Goal: Information Seeking & Learning: Learn about a topic

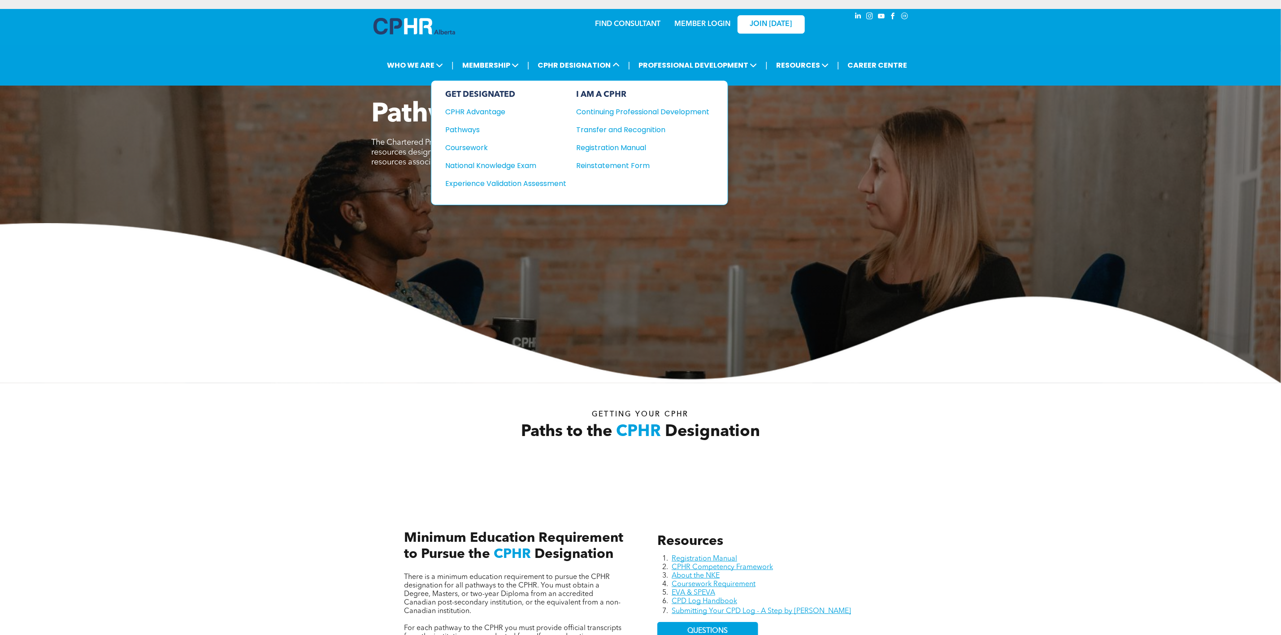
click at [525, 157] on div "GET DESIGNATED CPHR Advantage Pathways Coursework National Knowledge Exam" at bounding box center [506, 143] width 121 height 106
click at [526, 161] on div "National Knowledge Exam" at bounding box center [500, 165] width 109 height 11
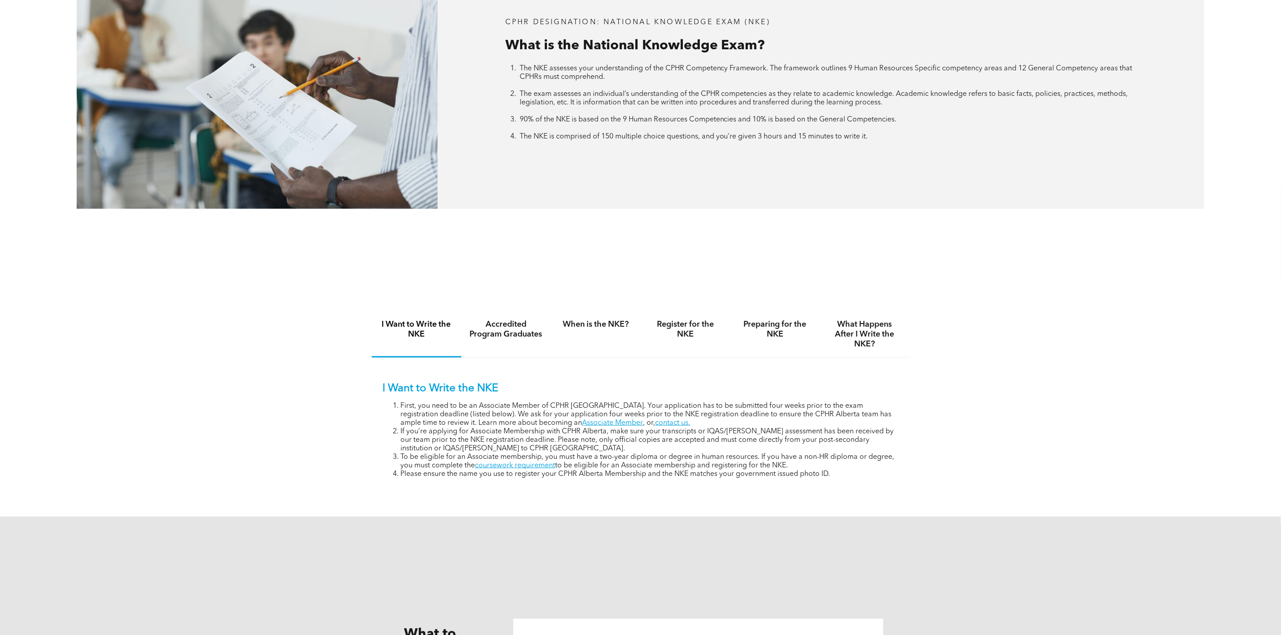
scroll to position [538, 0]
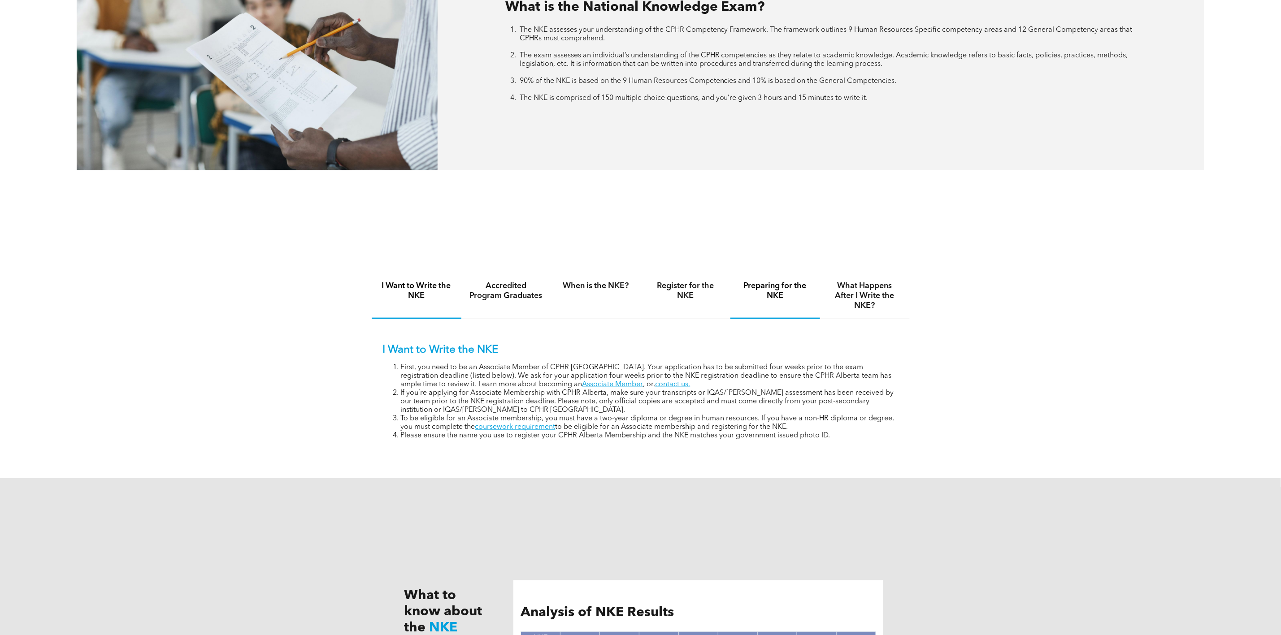
click at [756, 290] on h4 "Preparing for the NKE" at bounding box center [775, 291] width 74 height 20
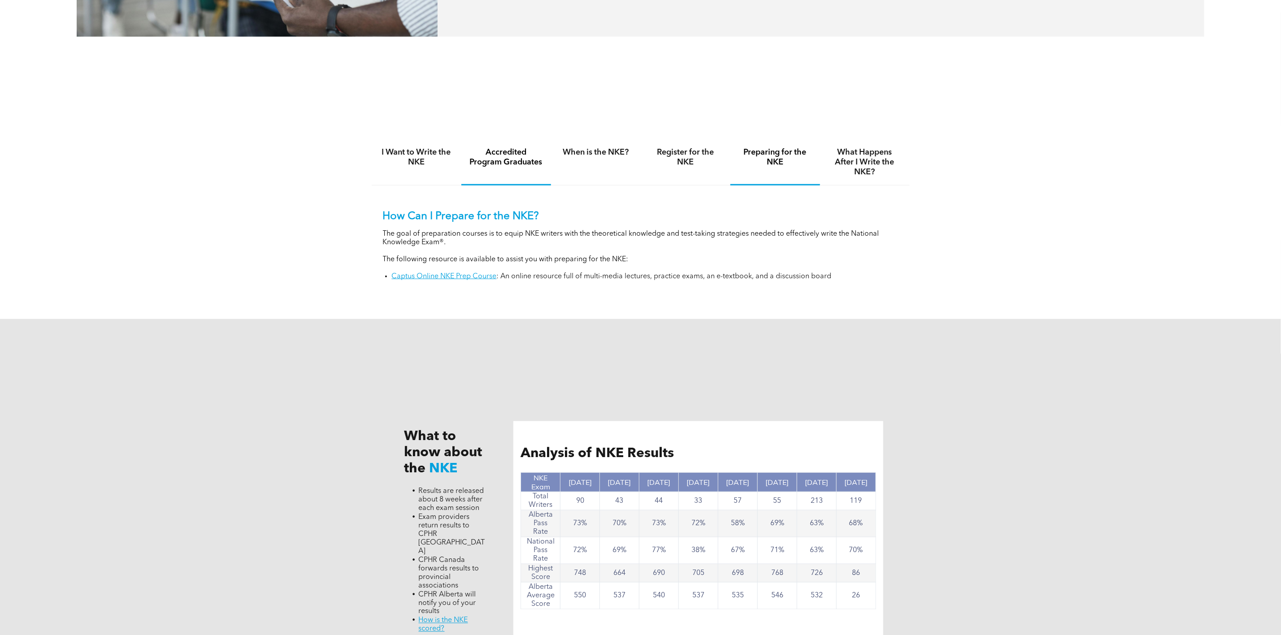
scroll to position [672, 0]
click at [869, 161] on h4 "What Happens After I Write the NKE?" at bounding box center [865, 162] width 74 height 30
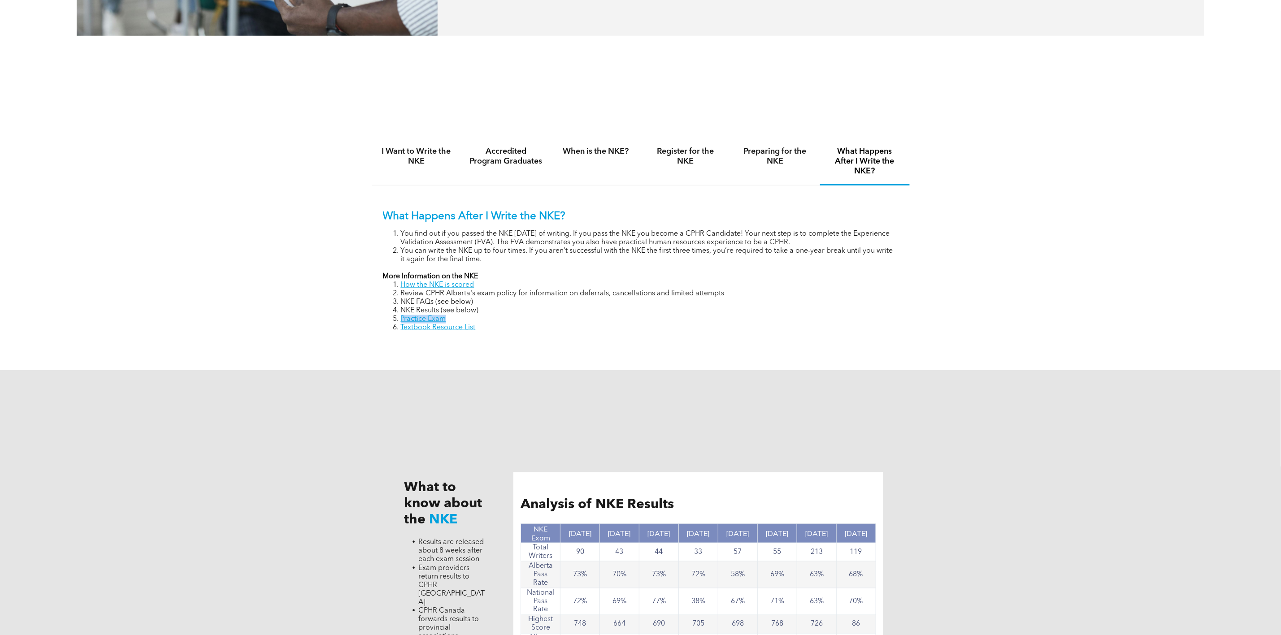
drag, startPoint x: 458, startPoint y: 321, endPoint x: 401, endPoint y: 325, distance: 57.0
click at [401, 324] on li "Practice Exam" at bounding box center [650, 319] width 498 height 9
copy link "Practice Exam"
drag, startPoint x: 484, startPoint y: 330, endPoint x: 477, endPoint y: 328, distance: 7.8
click at [484, 330] on li "Textbook Resource List" at bounding box center [650, 328] width 498 height 9
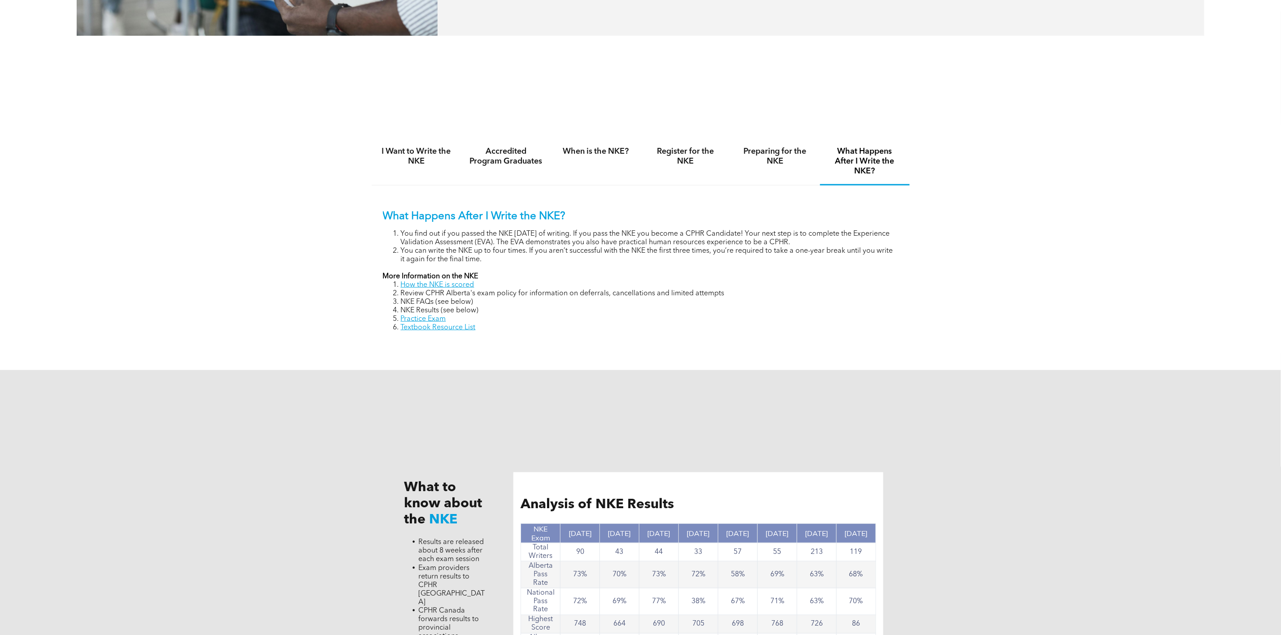
click at [436, 321] on link "Practice Exam" at bounding box center [423, 319] width 45 height 7
click at [459, 329] on link "Textbook Resource List" at bounding box center [438, 327] width 75 height 7
click at [750, 160] on h4 "Preparing for the NKE" at bounding box center [775, 157] width 74 height 20
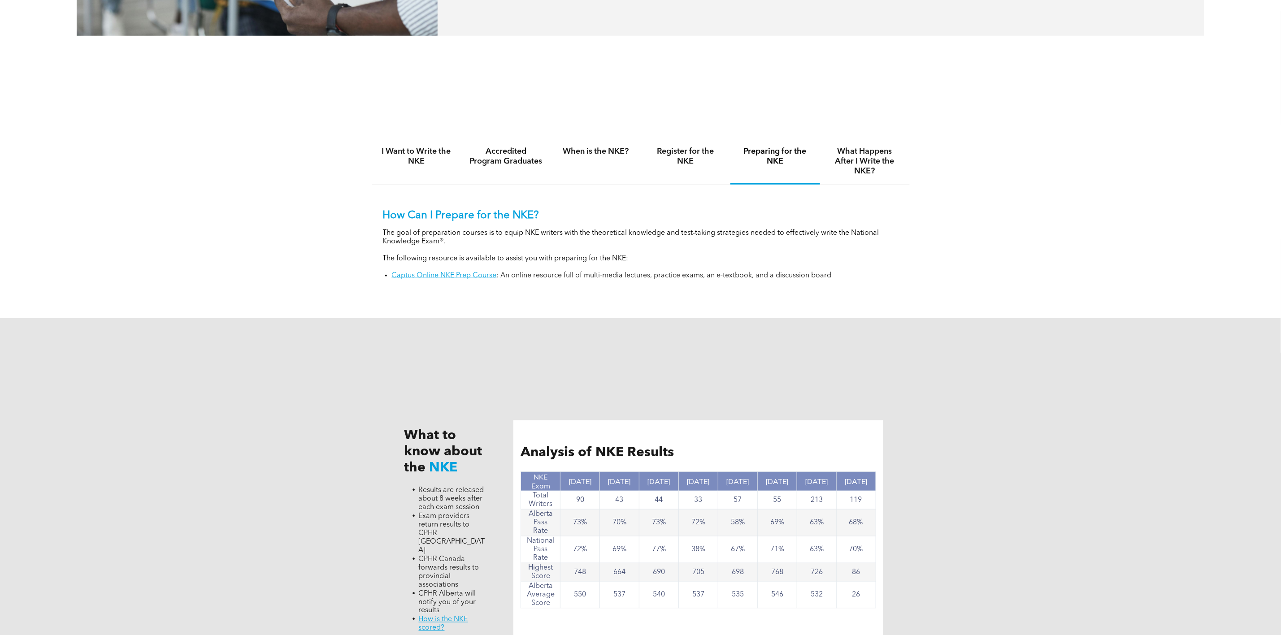
click at [399, 276] on link "Captus Online NKE Prep Course" at bounding box center [444, 275] width 105 height 7
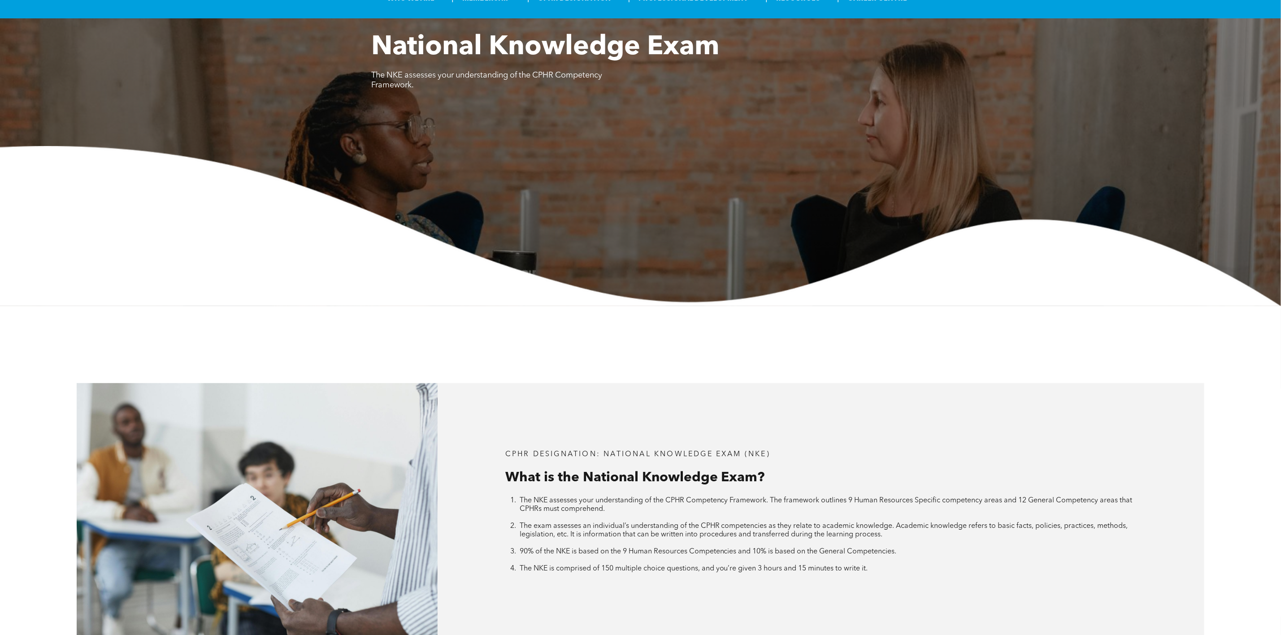
scroll to position [0, 0]
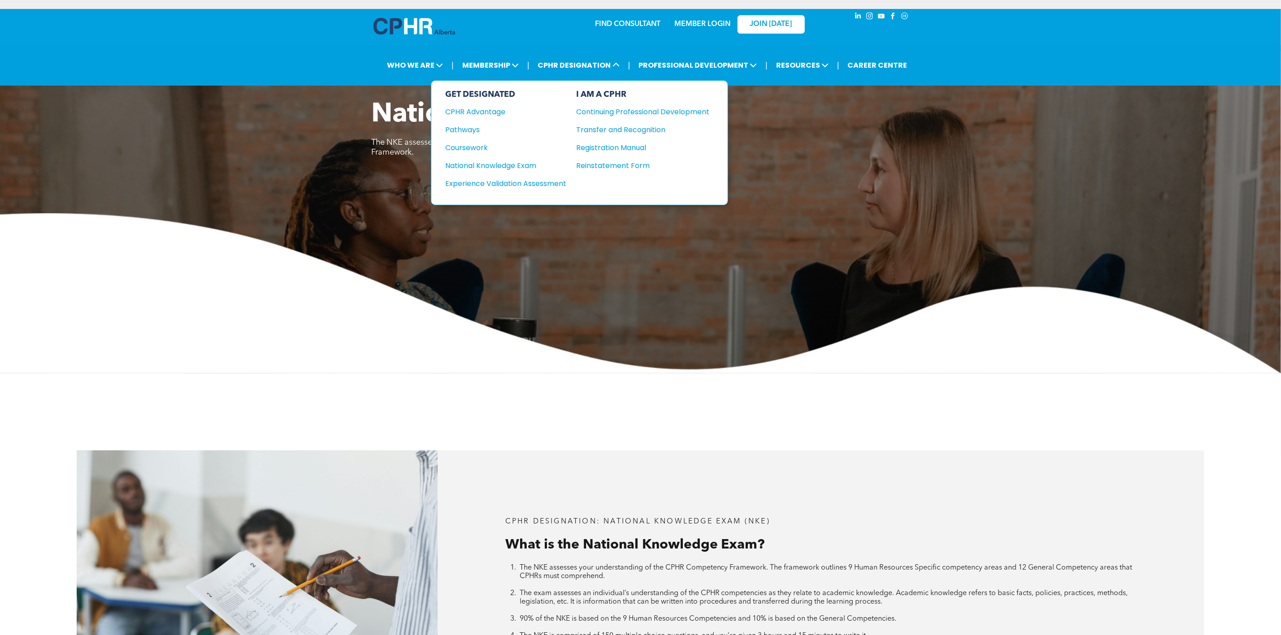
click at [621, 114] on div "Continuing Professional Development" at bounding box center [637, 111] width 120 height 11
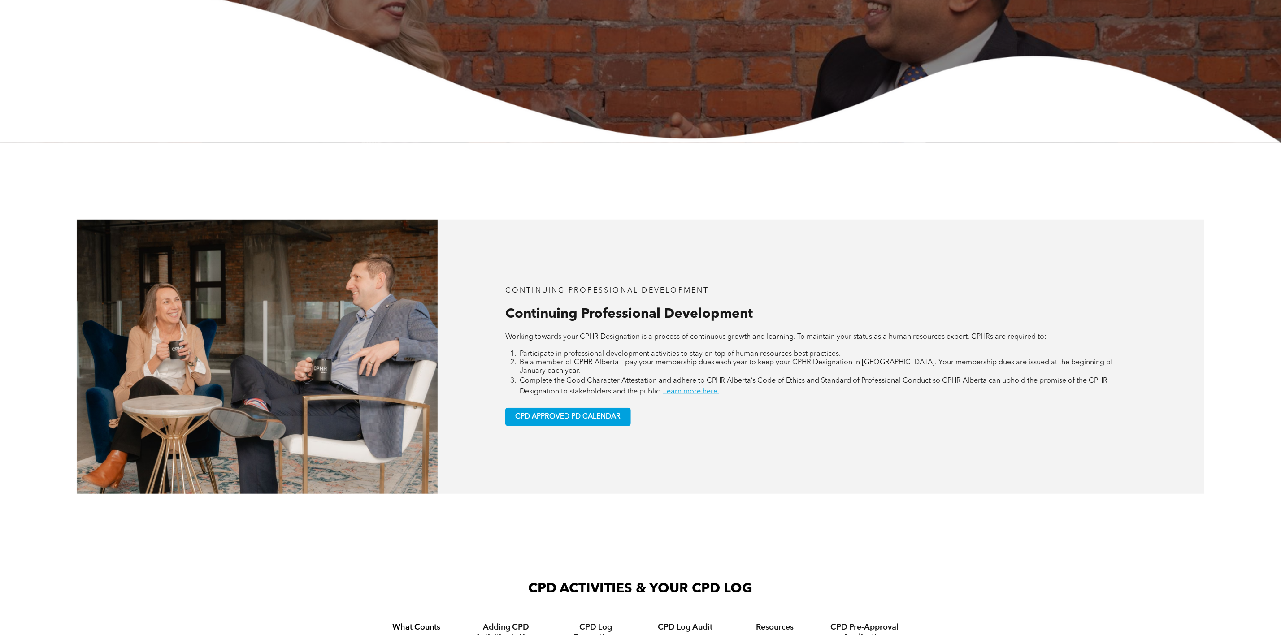
scroll to position [471, 0]
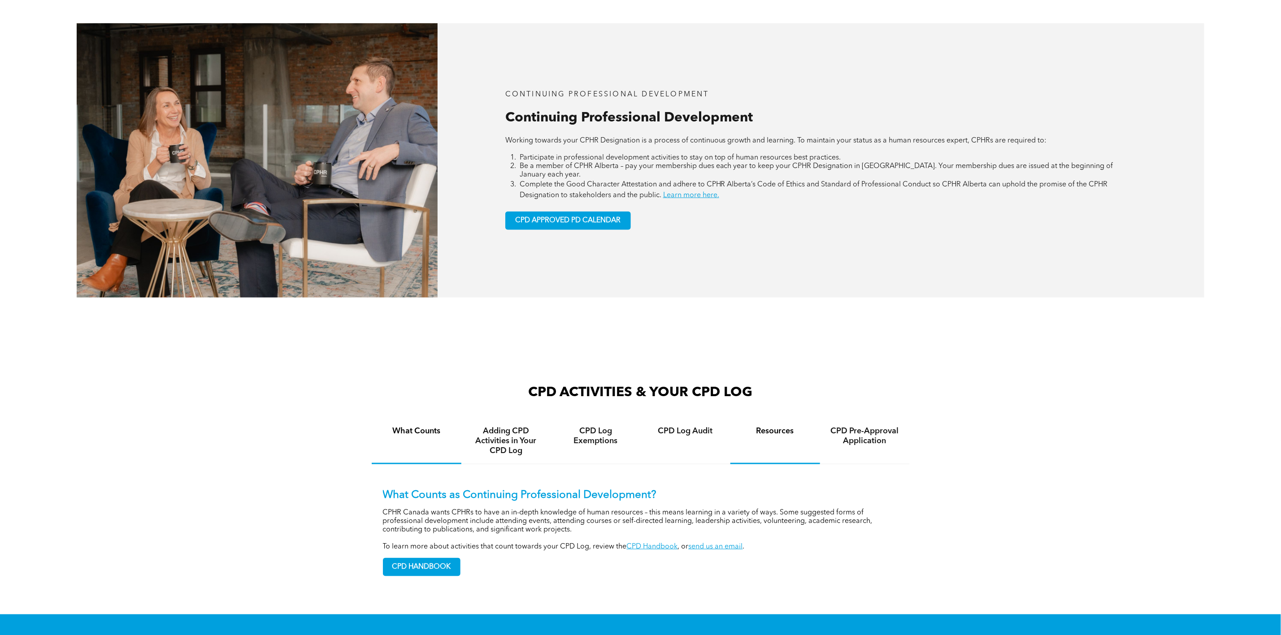
click at [811, 438] on div "Resources" at bounding box center [775, 441] width 90 height 46
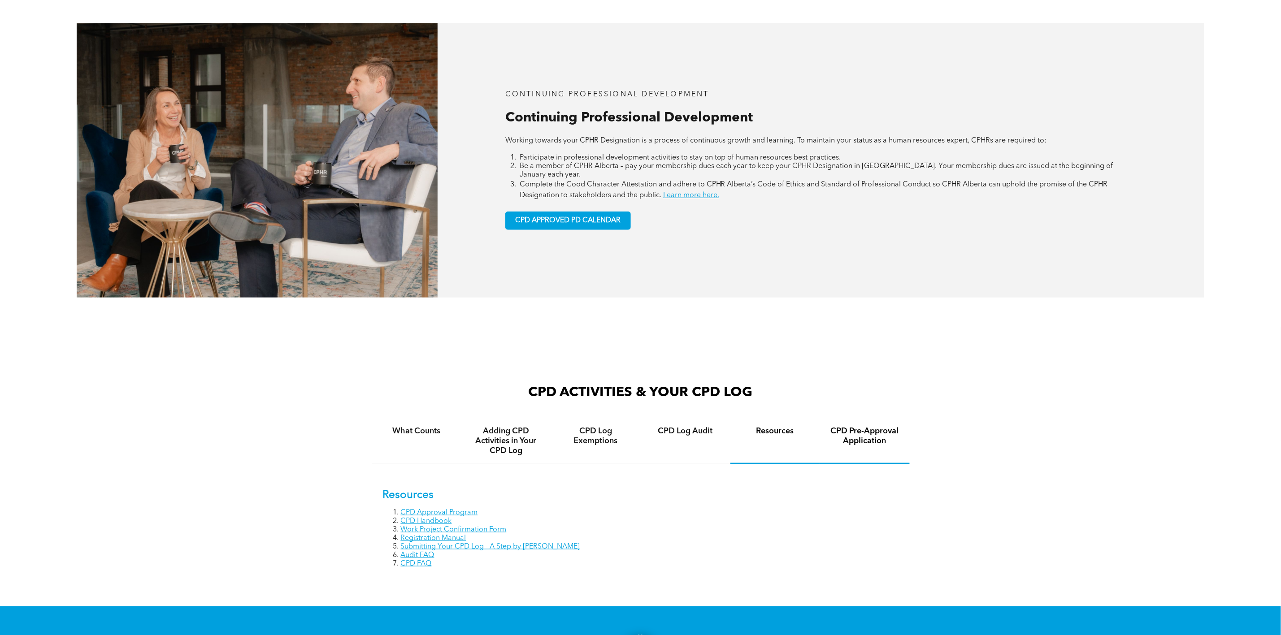
click at [840, 426] on h4 "CPD Pre-Approval Application" at bounding box center [865, 436] width 74 height 20
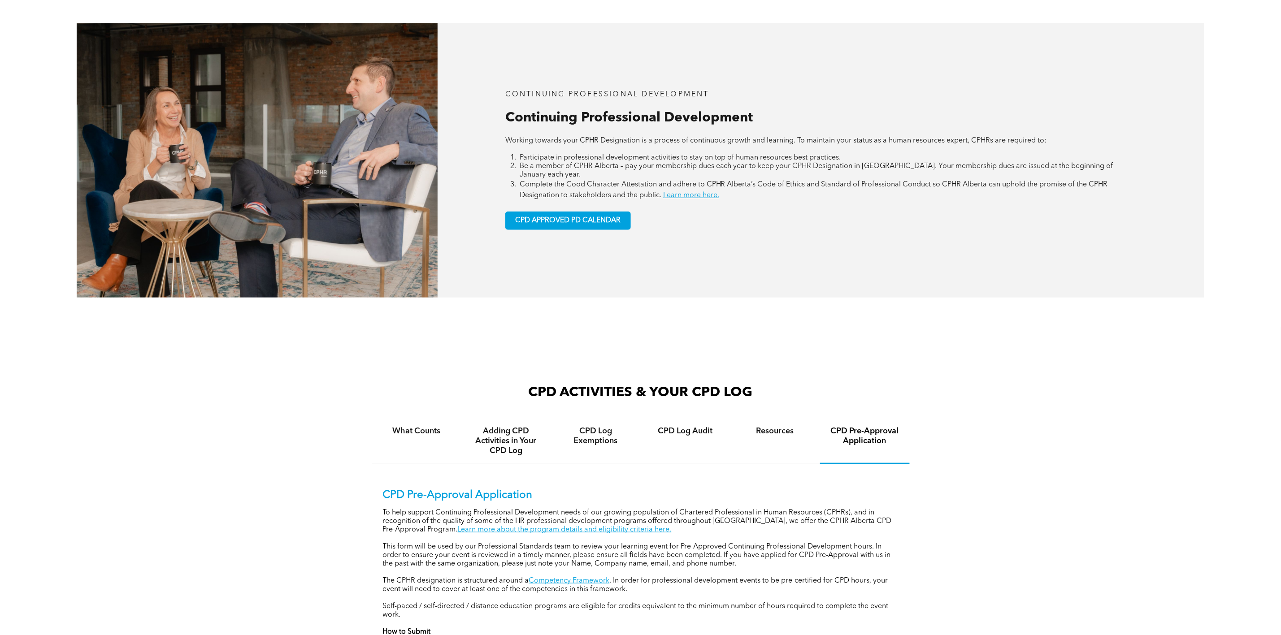
click at [577, 577] on link "Competency Framework" at bounding box center [569, 580] width 81 height 7
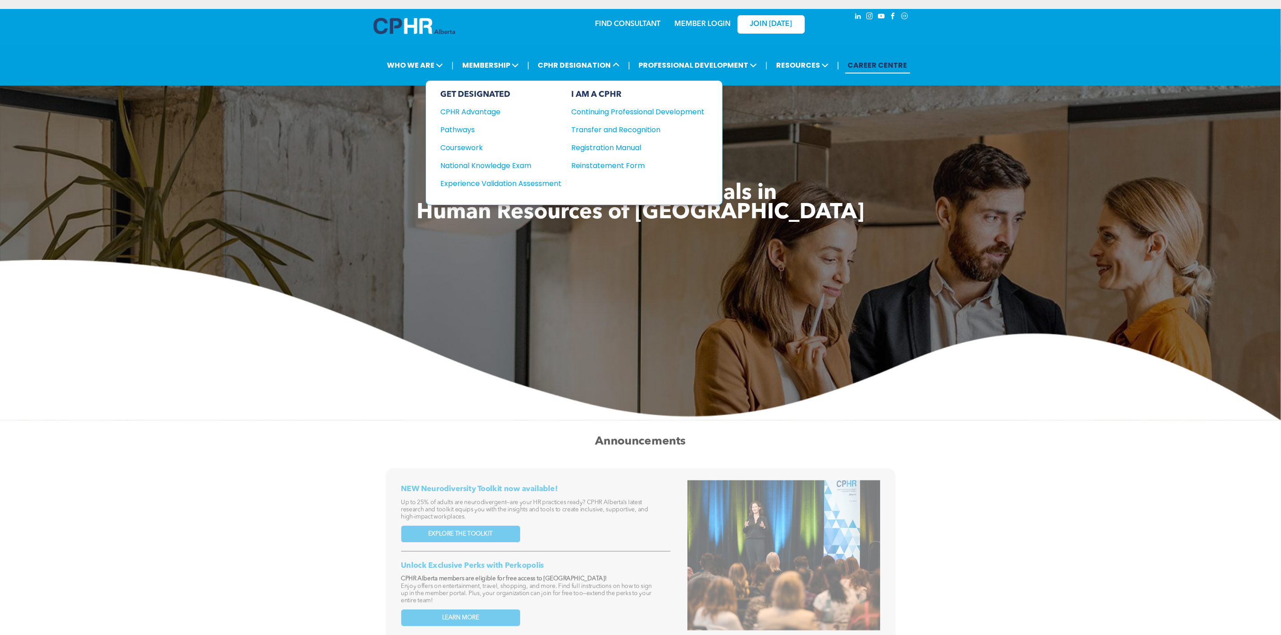
click at [639, 150] on div "Registration Manual" at bounding box center [631, 147] width 120 height 11
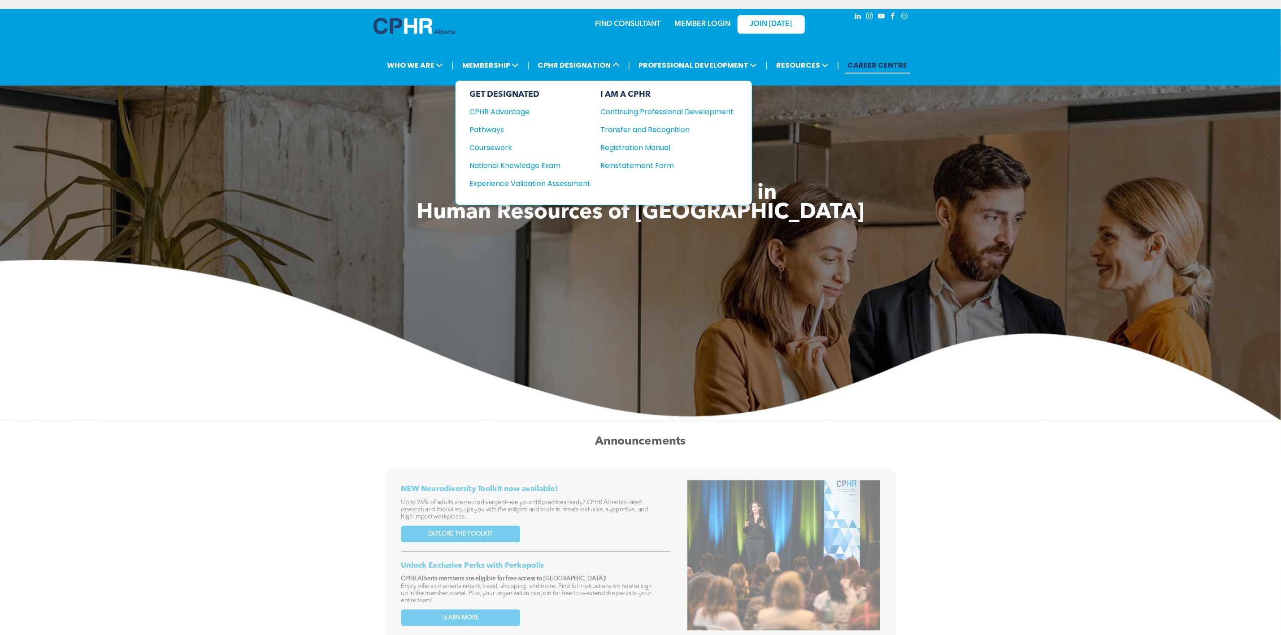
click at [549, 164] on div "National Knowledge Exam" at bounding box center [524, 165] width 109 height 11
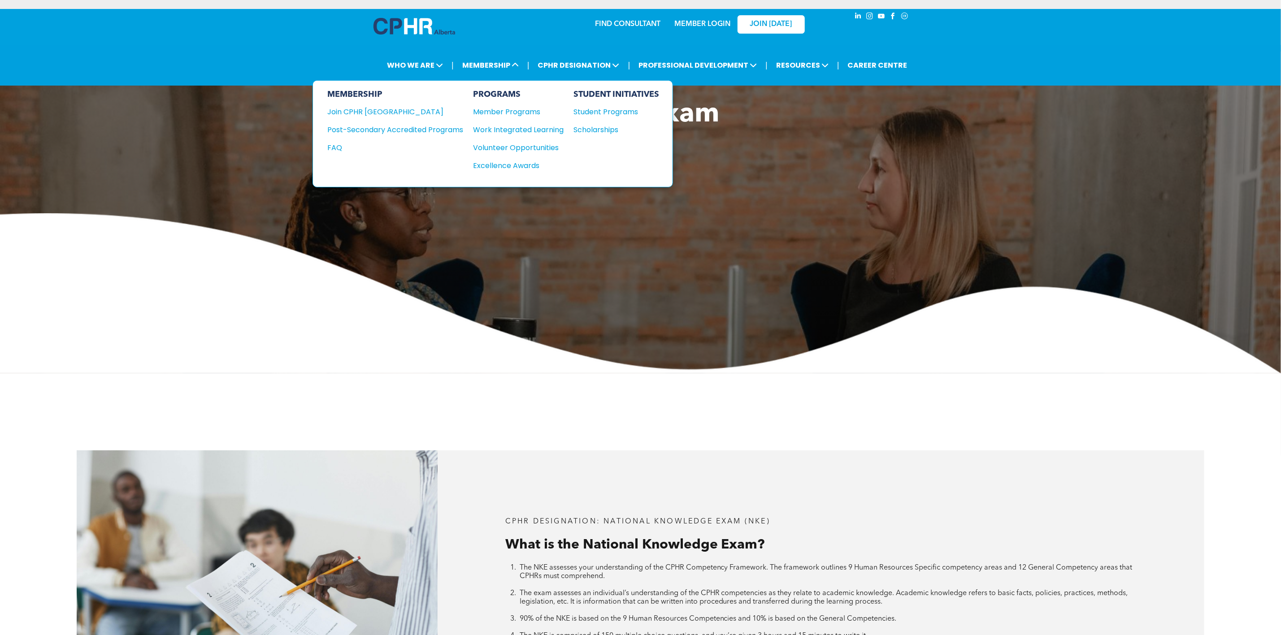
click at [429, 128] on div "Post-Secondary Accredited Programs" at bounding box center [388, 129] width 122 height 11
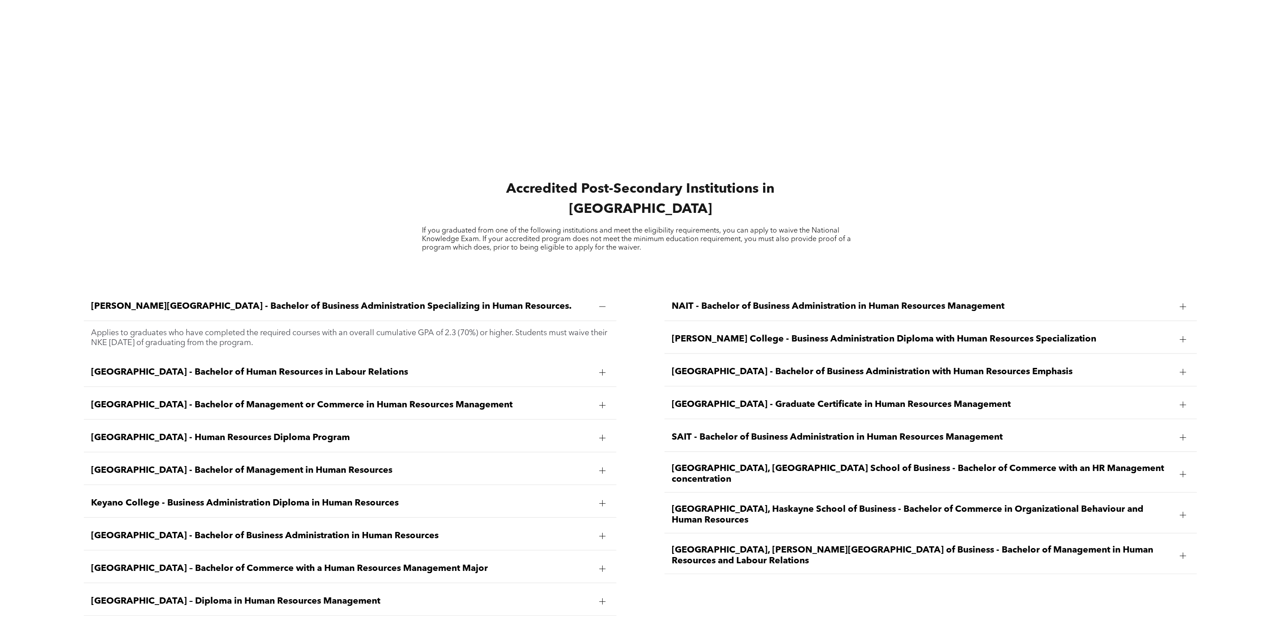
scroll to position [1547, 0]
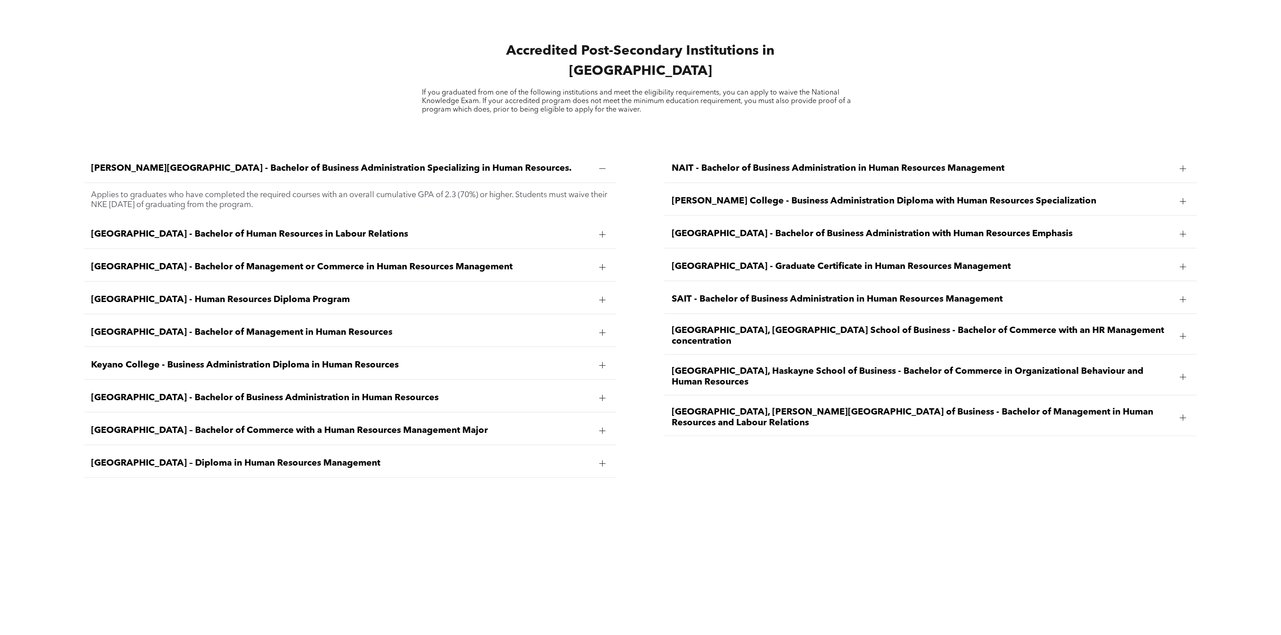
click at [713, 196] on span "[PERSON_NAME] College - Business Administration Diploma with Human Resources Sp…" at bounding box center [922, 201] width 501 height 11
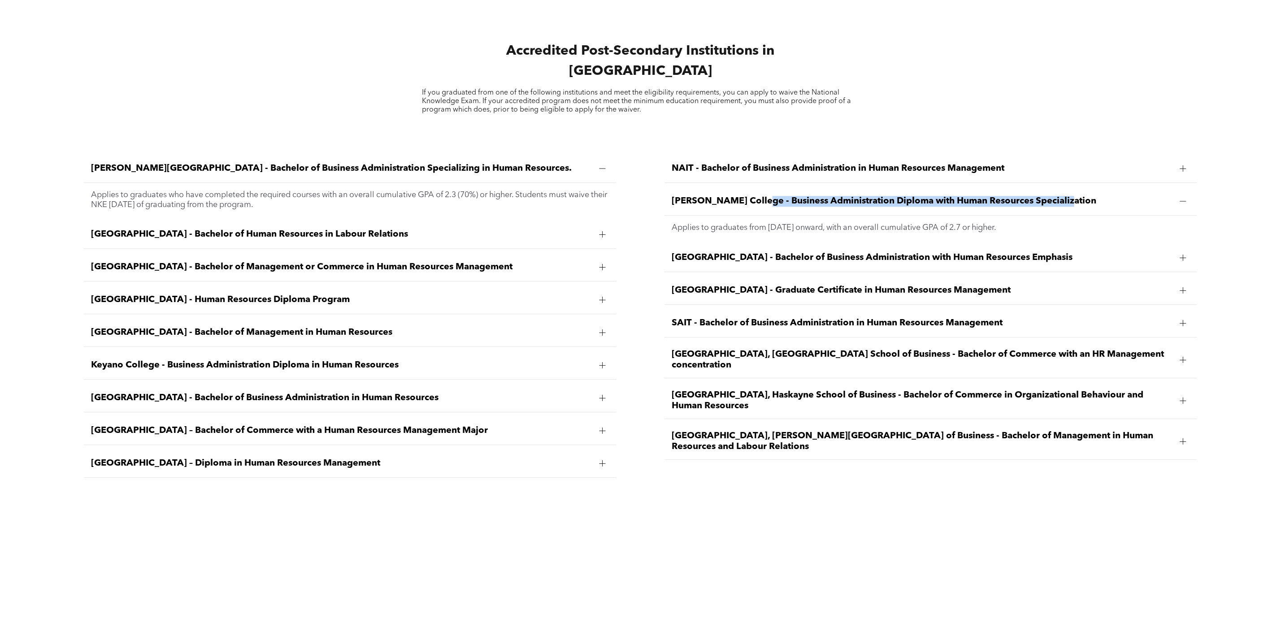
drag, startPoint x: 756, startPoint y: 190, endPoint x: 1084, endPoint y: 186, distance: 328.2
click at [1084, 196] on span "[PERSON_NAME] College - Business Administration Diploma with Human Resources Sp…" at bounding box center [922, 201] width 501 height 11
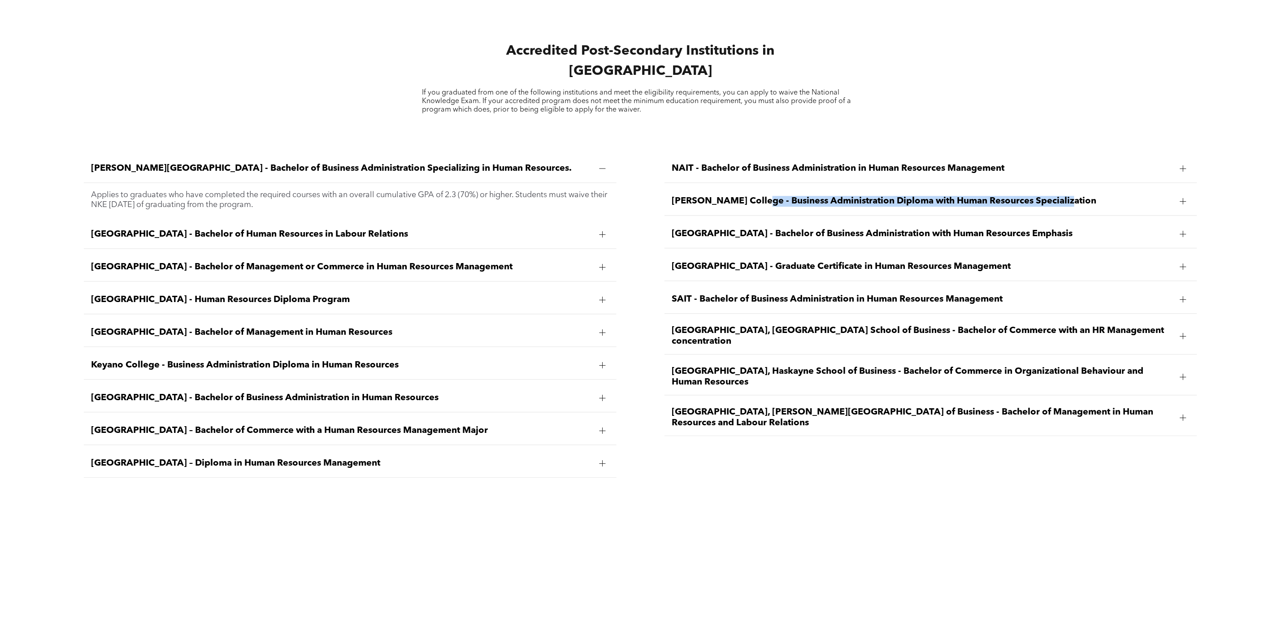
copy span "Business Administration Diploma with Human Resources Specialization"
drag, startPoint x: 672, startPoint y: 191, endPoint x: 748, endPoint y: 191, distance: 76.2
click at [748, 196] on span "[PERSON_NAME] College - Business Administration Diploma with Human Resources Sp…" at bounding box center [922, 201] width 501 height 11
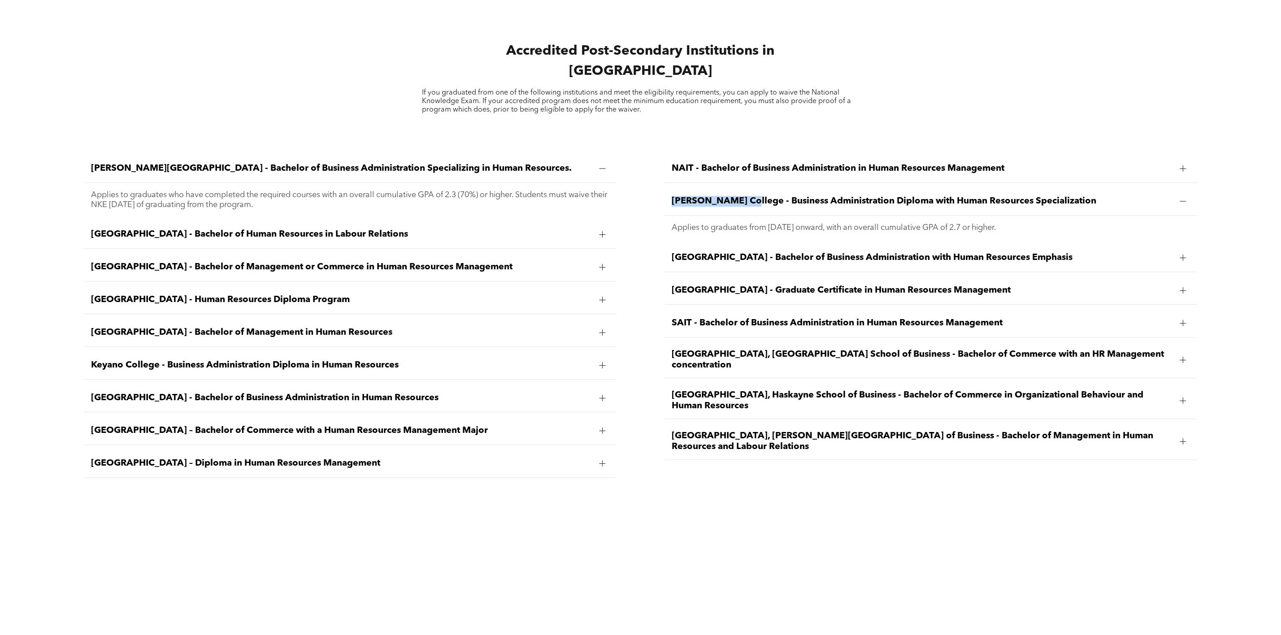
copy span "[PERSON_NAME][GEOGRAPHIC_DATA]"
